Goal: Task Accomplishment & Management: Use online tool/utility

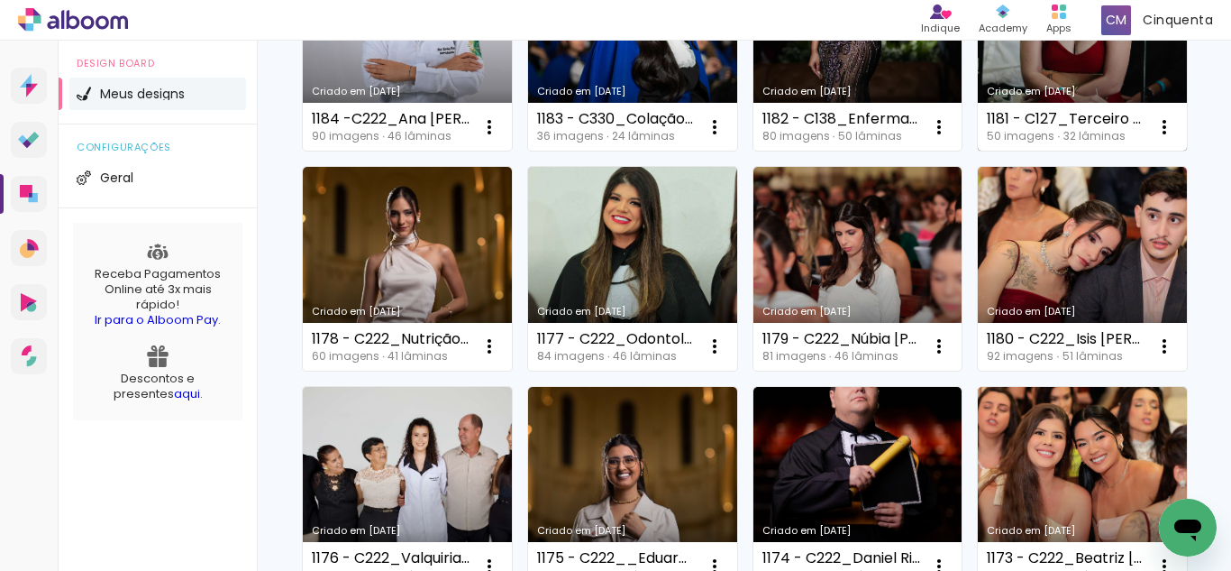
scroll to position [541, 0]
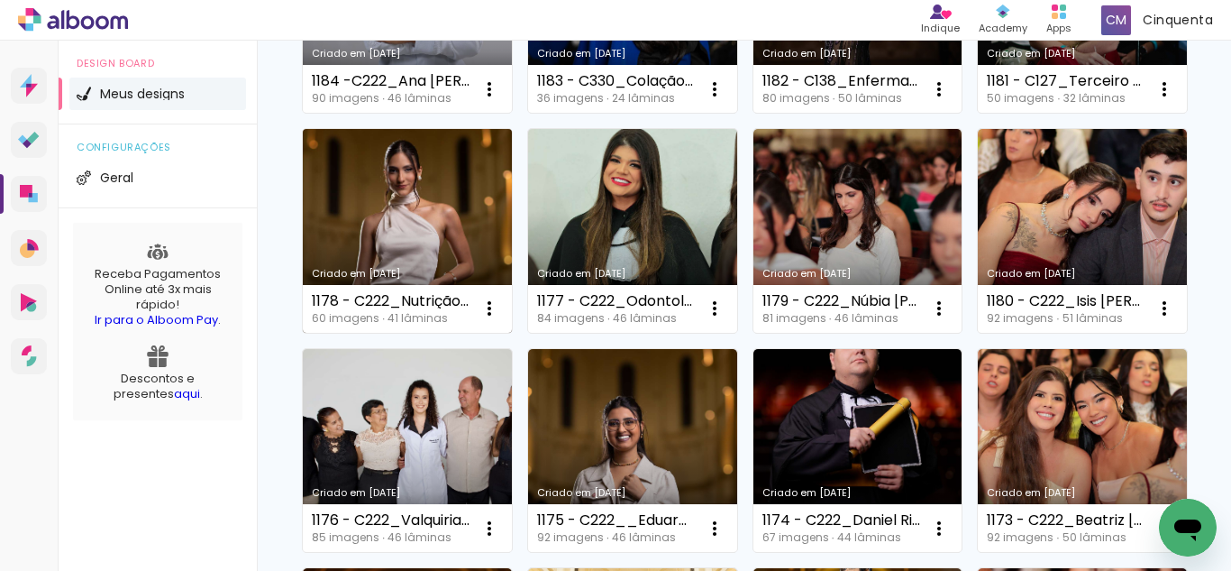
click at [512, 228] on link "Criado em [DATE]" at bounding box center [407, 231] width 209 height 204
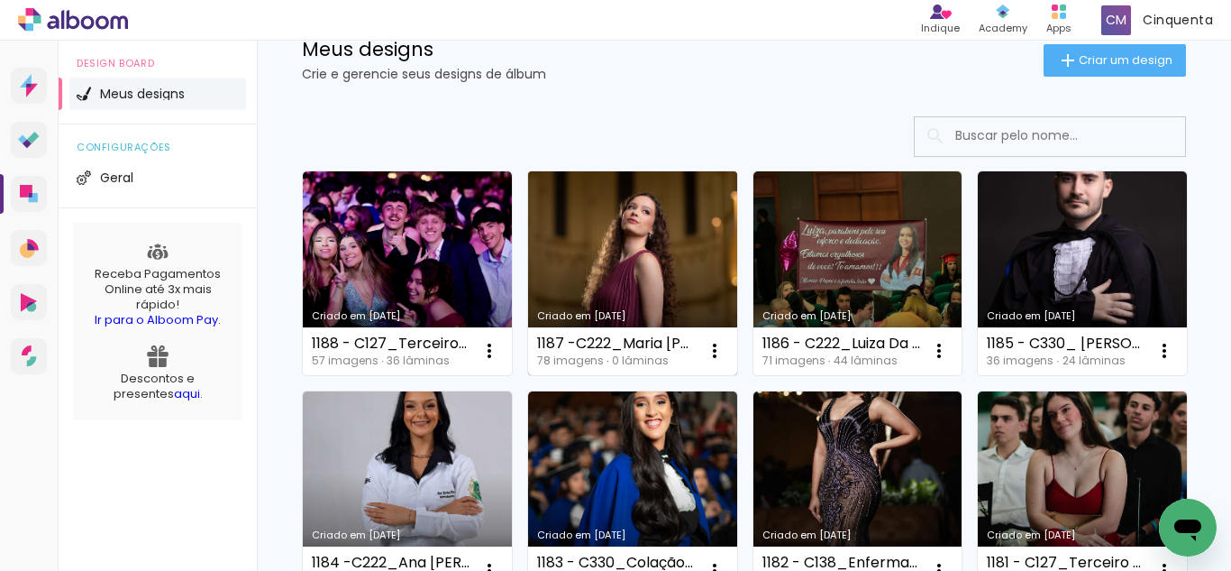
scroll to position [90, 0]
